Goal: Task Accomplishment & Management: Manage account settings

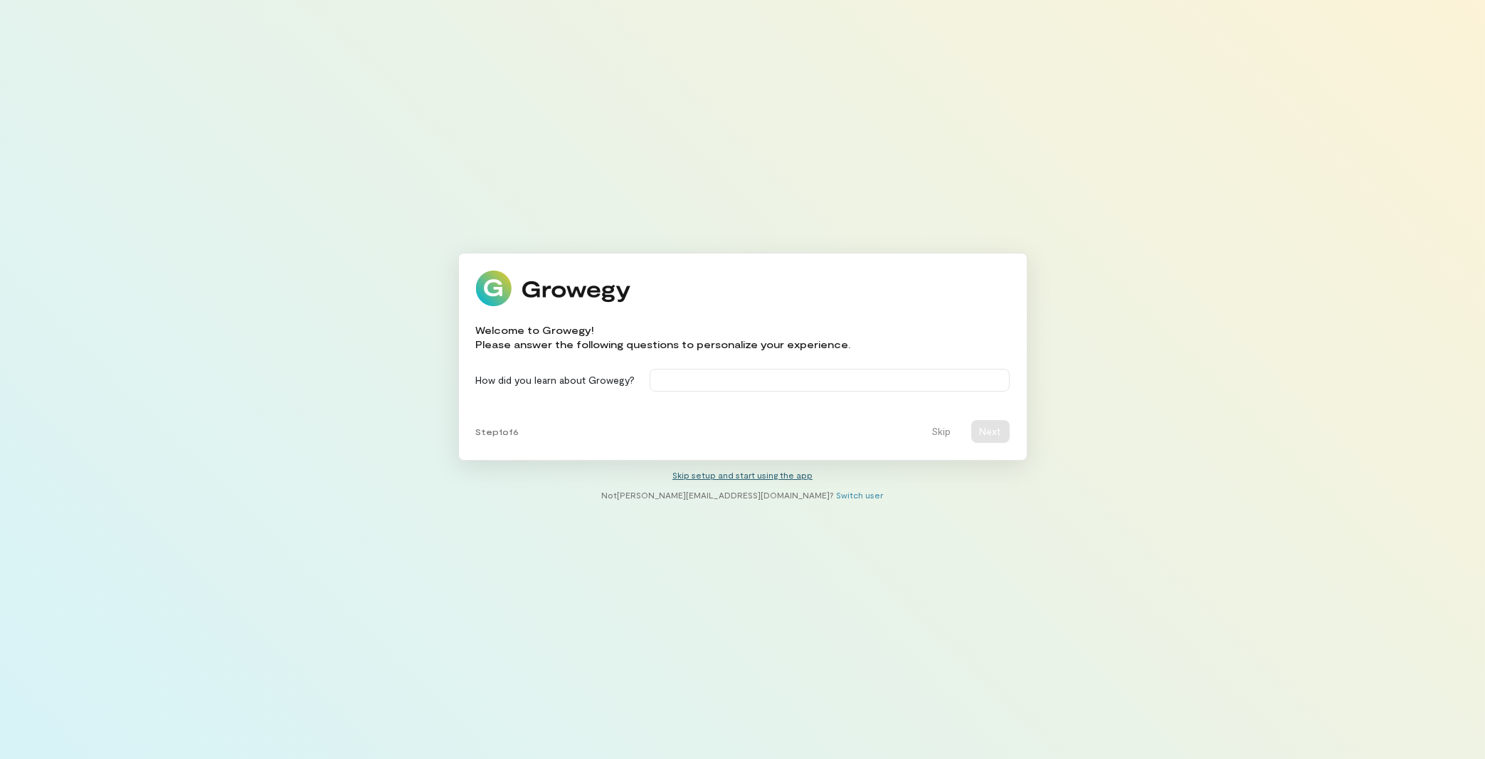
click at [770, 473] on link "Skip setup and start using the app" at bounding box center [743, 475] width 140 height 10
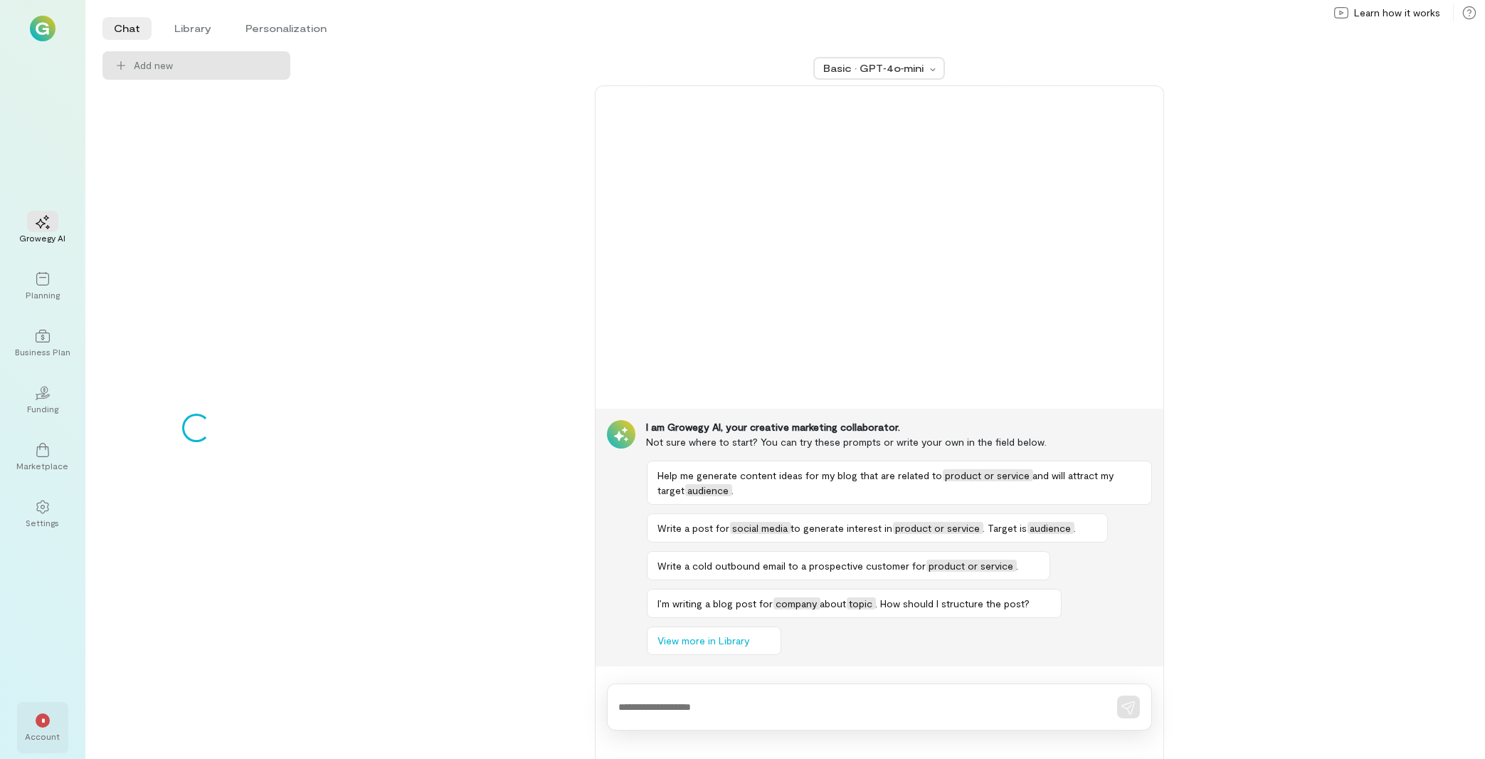
click at [52, 723] on div "*" at bounding box center [42, 719] width 31 height 21
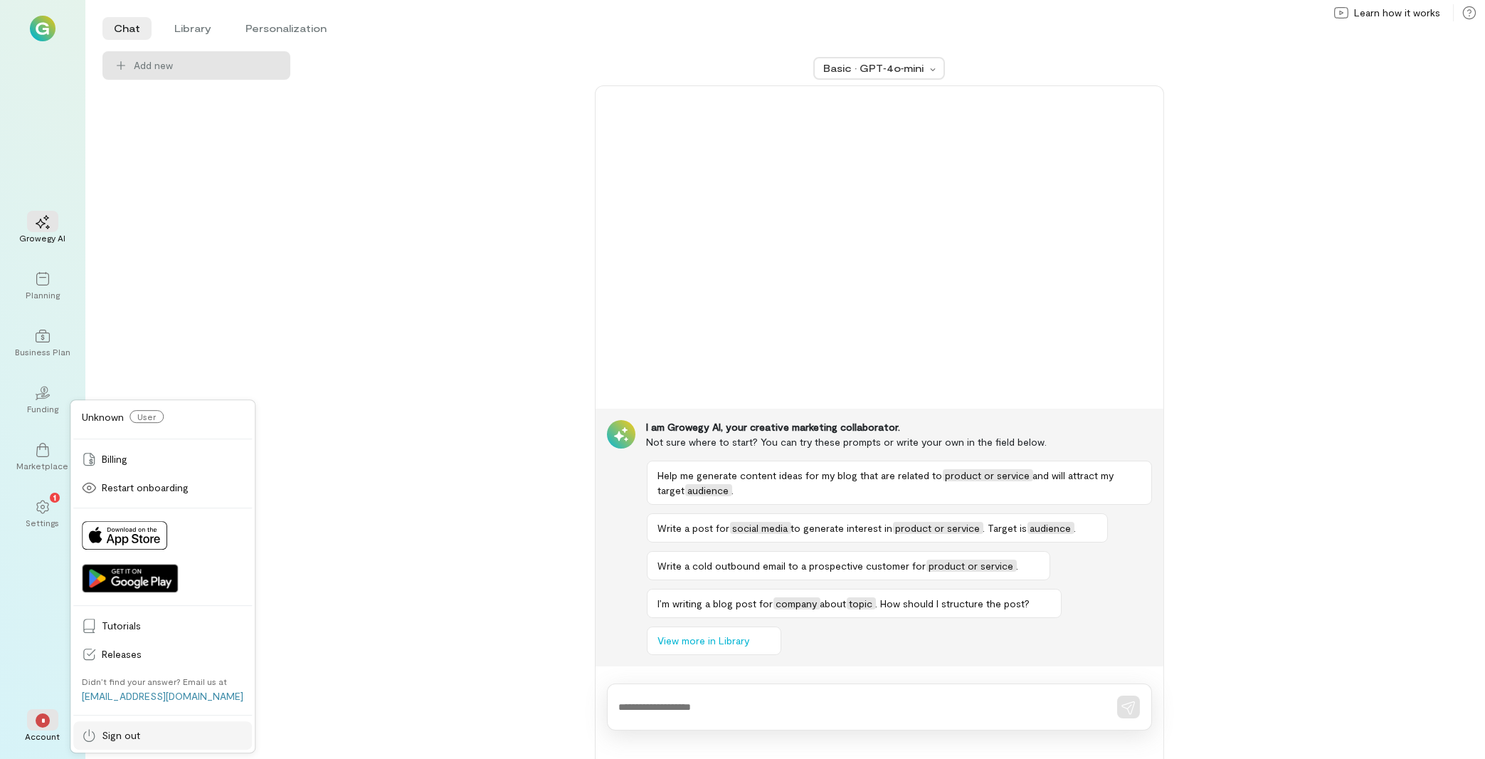
click at [167, 740] on span "Sign out" at bounding box center [173, 735] width 142 height 14
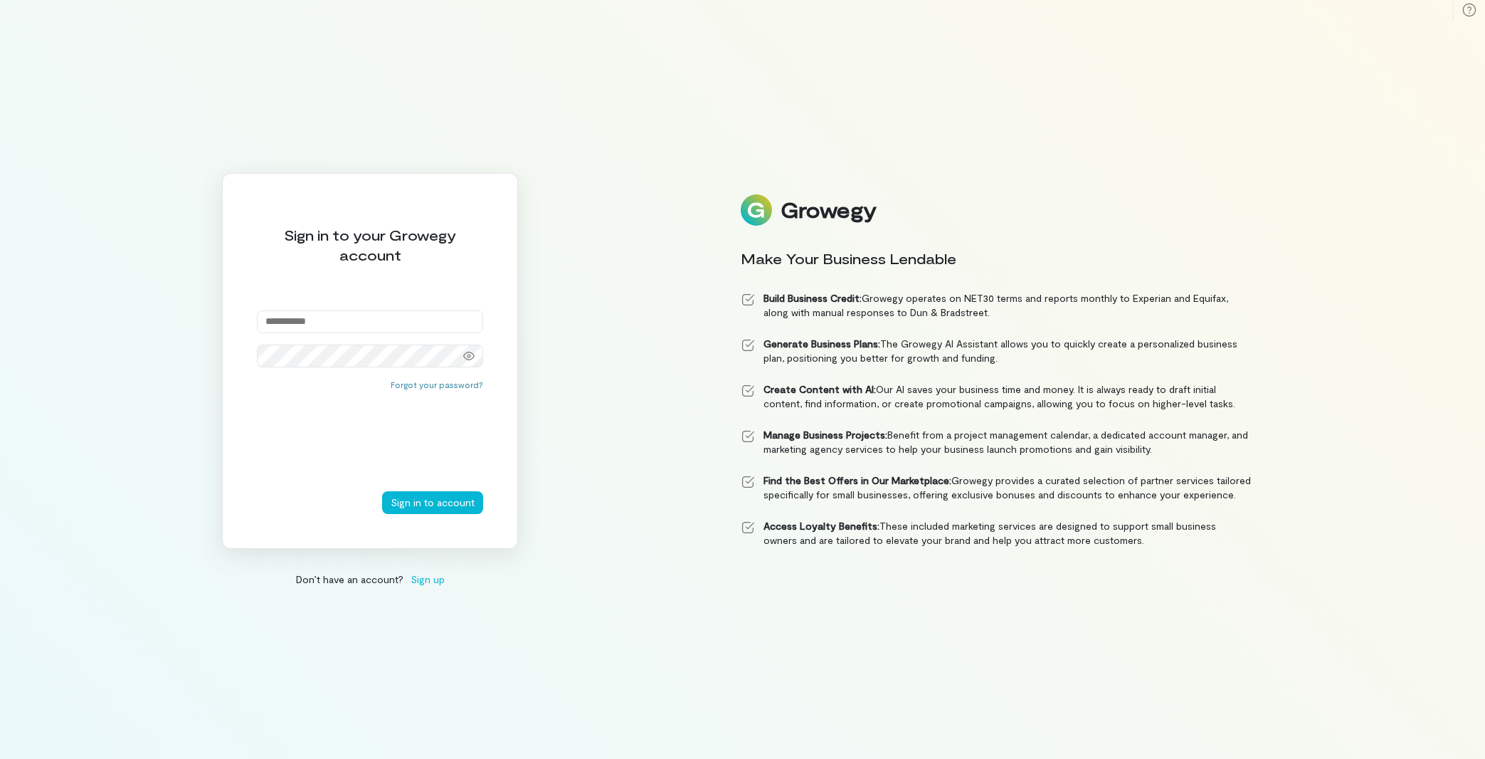
click at [318, 318] on input "email" at bounding box center [370, 321] width 226 height 23
type input "**********"
click at [450, 506] on button "Sign in to account" at bounding box center [432, 502] width 101 height 23
